Goal: Contribute content

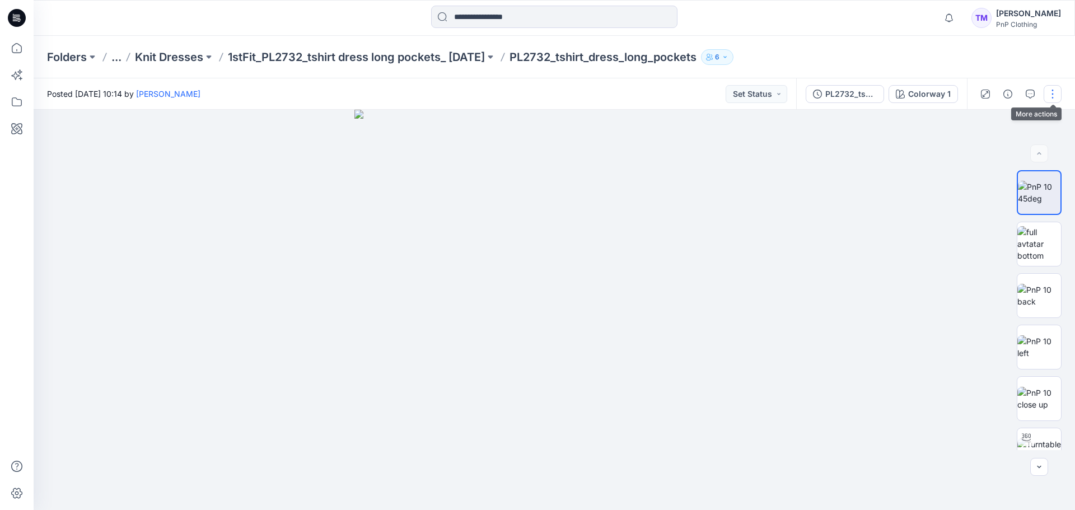
click at [1052, 95] on button "button" at bounding box center [1052, 94] width 18 height 18
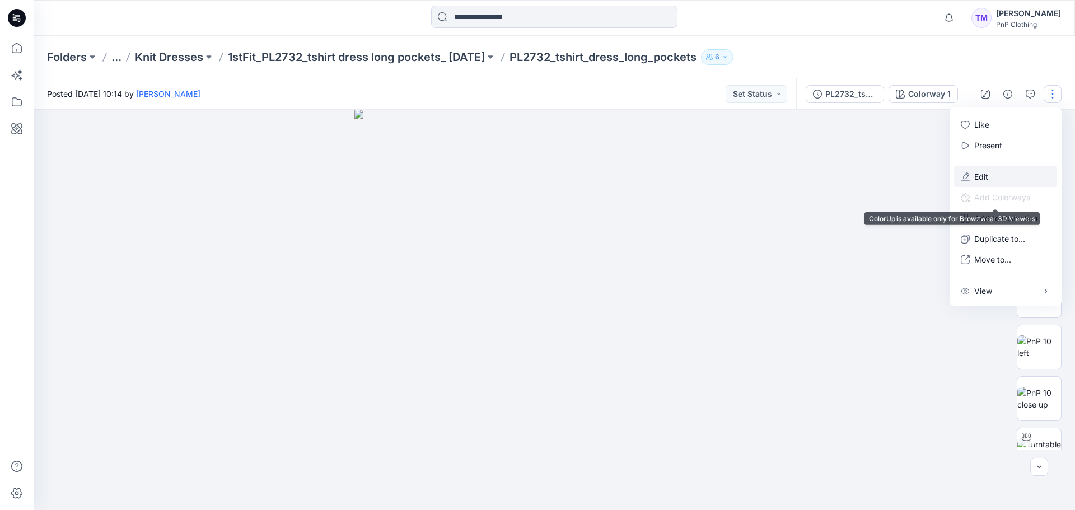
click at [986, 175] on p "Edit" at bounding box center [981, 177] width 14 height 12
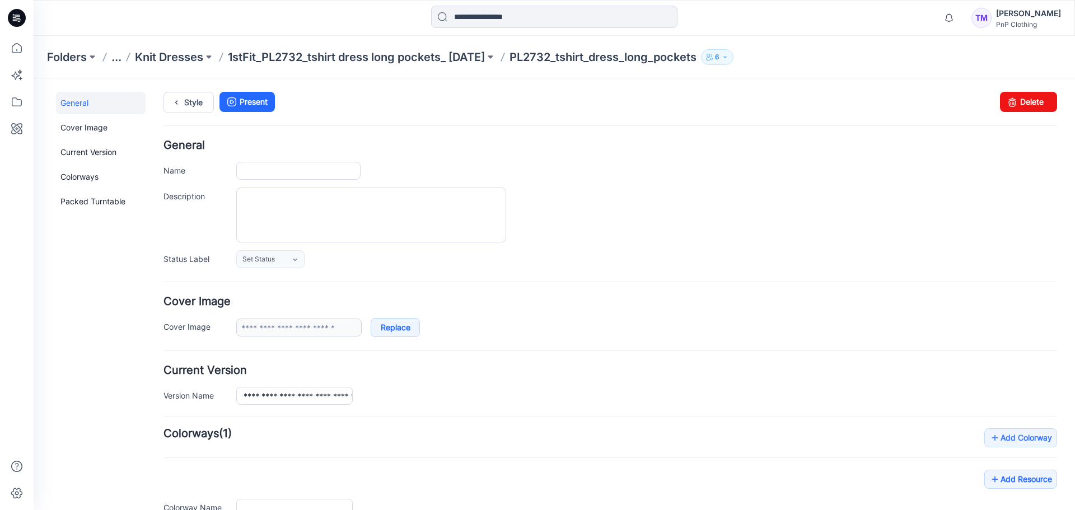
type input "**********"
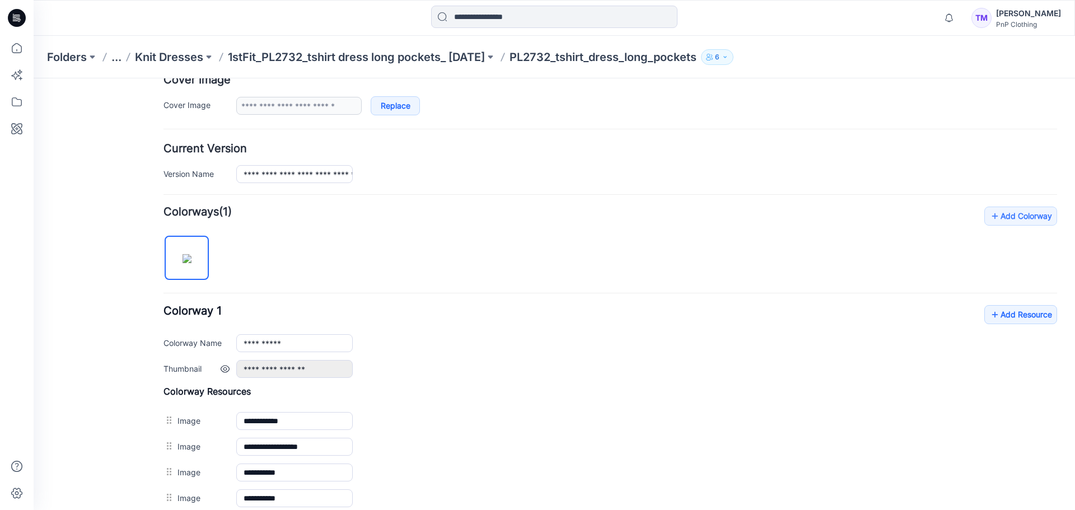
scroll to position [224, 0]
click at [1026, 309] on link "Add Resource" at bounding box center [1020, 312] width 73 height 19
click at [1001, 311] on link "Add Resource" at bounding box center [1020, 312] width 73 height 19
click at [314, 57] on p "1stFit_PL2732_tshirt dress long pockets_ [DATE]" at bounding box center [356, 57] width 257 height 16
